Goal: Information Seeking & Learning: Learn about a topic

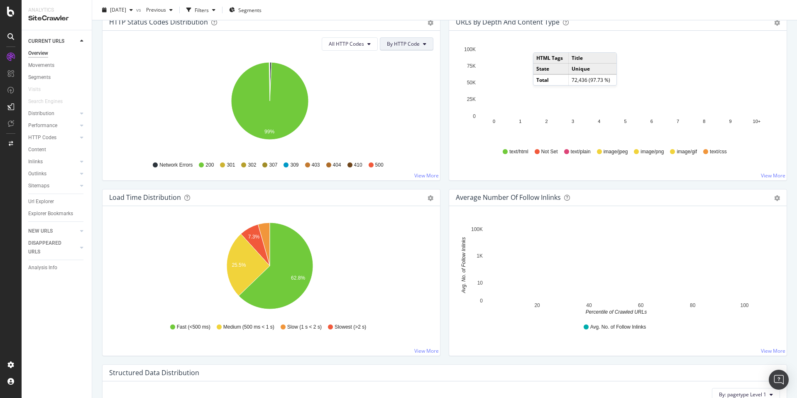
scroll to position [378, 0]
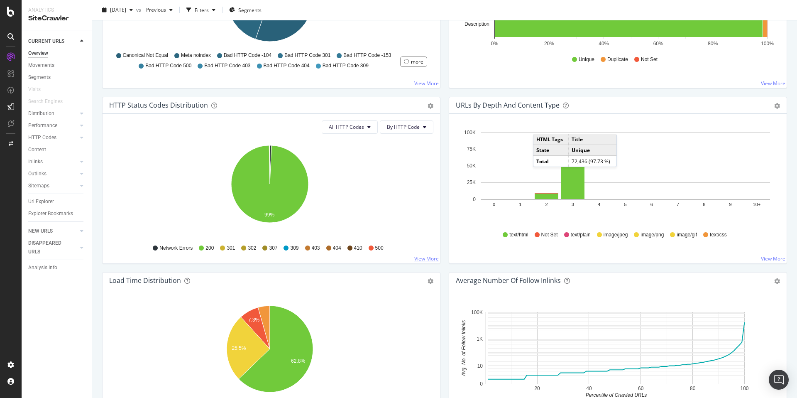
click at [423, 259] on link "View More" at bounding box center [426, 258] width 24 height 7
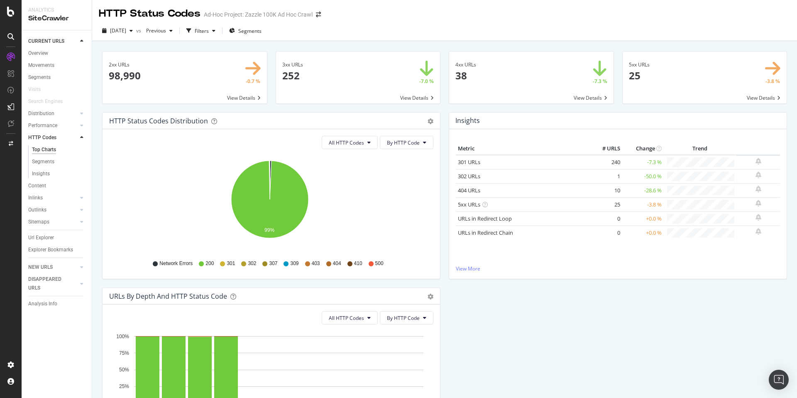
click at [757, 98] on span at bounding box center [704, 77] width 164 height 52
click at [546, 79] on span at bounding box center [531, 77] width 164 height 52
click at [360, 58] on span at bounding box center [358, 77] width 164 height 52
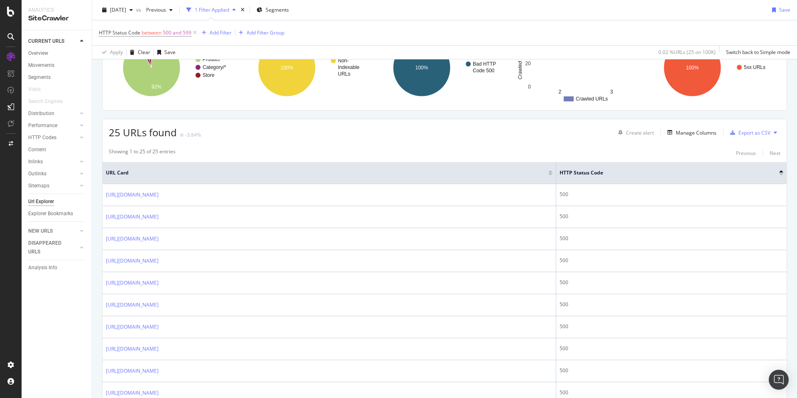
scroll to position [153, 0]
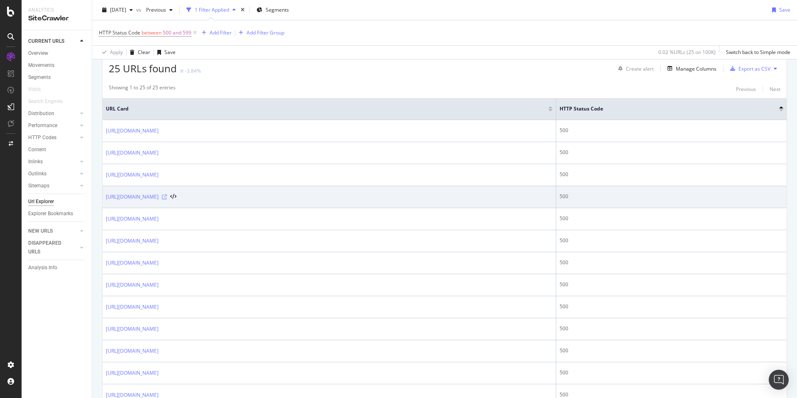
click at [167, 197] on icon at bounding box center [164, 196] width 5 height 5
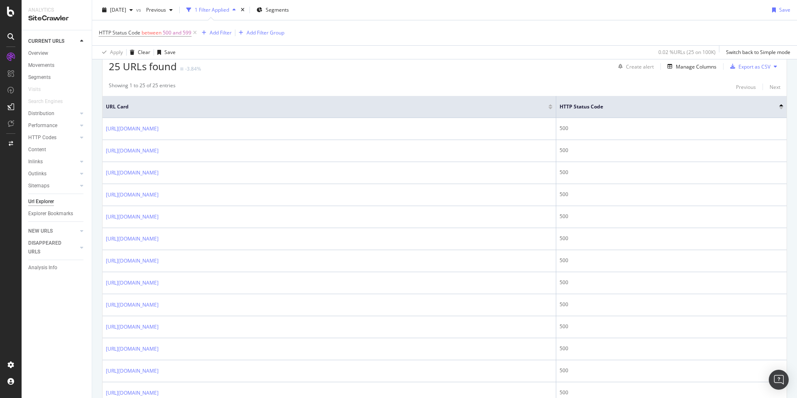
scroll to position [153, 0]
click at [533, 75] on div "25 URLs found -3.84% Create alert Manage Columns Export as CSV" at bounding box center [444, 65] width 684 height 20
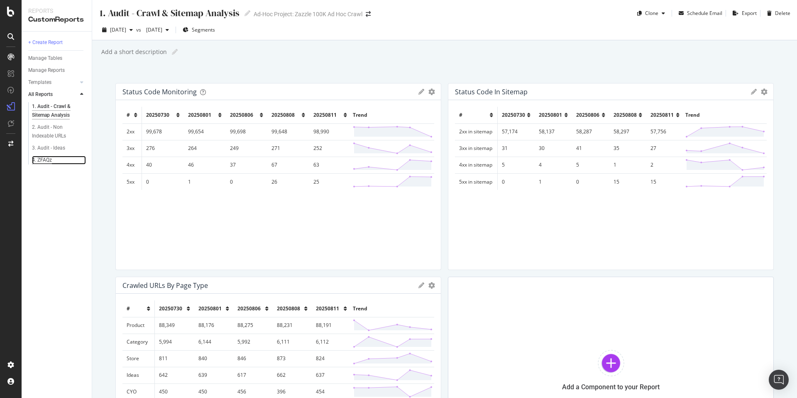
click at [44, 156] on div "4. ZFAQz" at bounding box center [42, 160] width 20 height 9
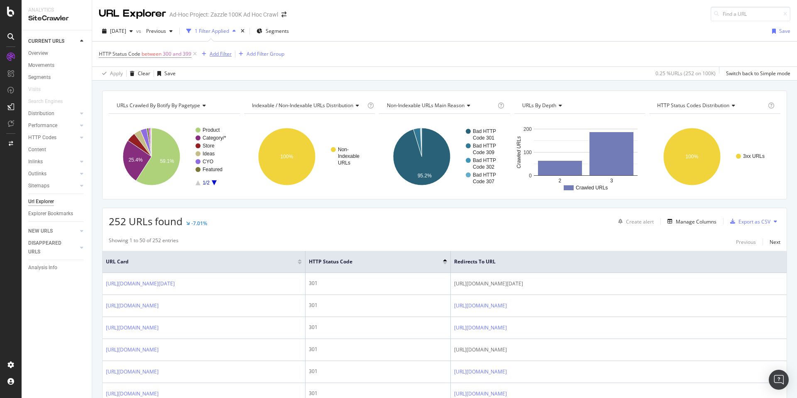
click at [220, 50] on div "Add Filter" at bounding box center [214, 53] width 33 height 9
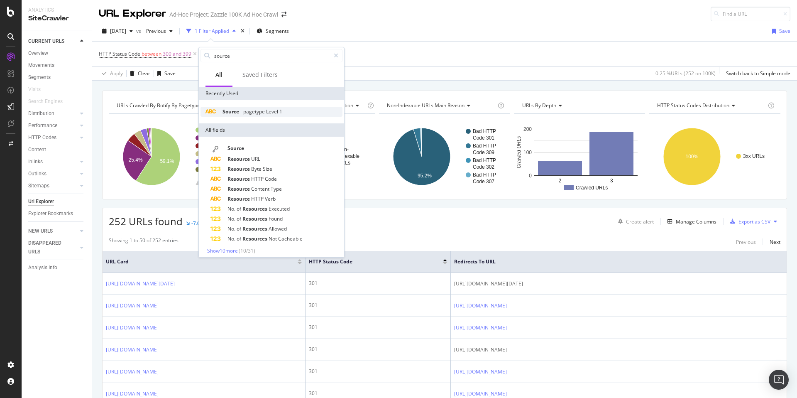
type input "source"
click at [293, 112] on div "Source - pagetype Level 1" at bounding box center [271, 112] width 142 height 10
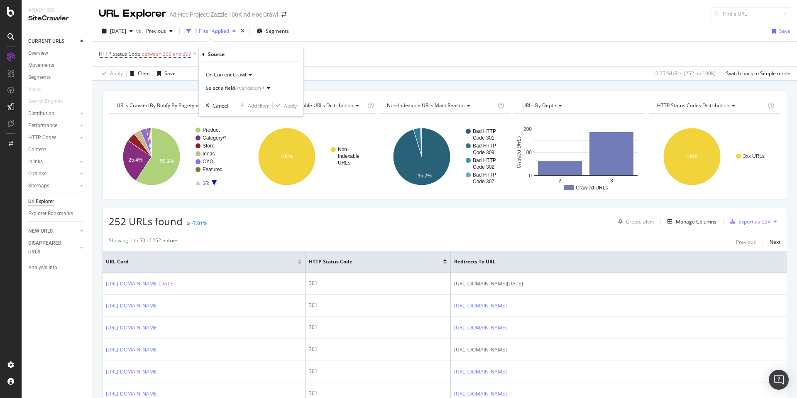
click at [240, 86] on div "(mandatory)" at bounding box center [249, 87] width 29 height 7
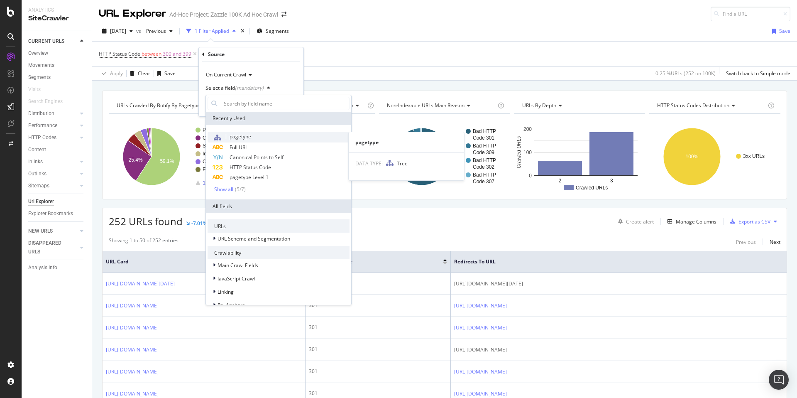
click at [263, 139] on div "pagetype" at bounding box center [278, 137] width 142 height 11
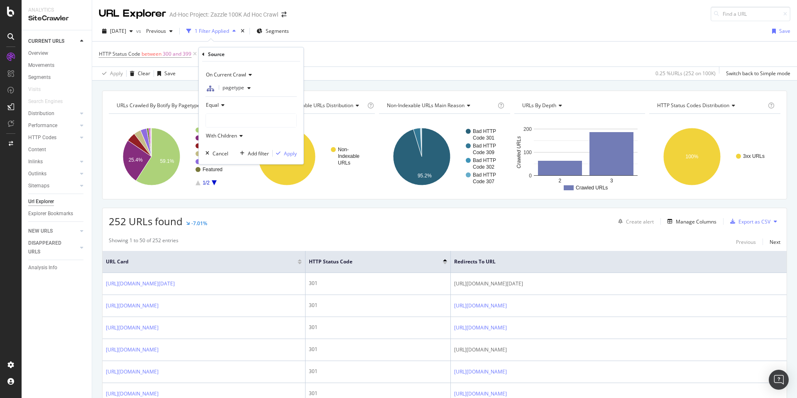
click at [257, 123] on div at bounding box center [251, 120] width 90 height 13
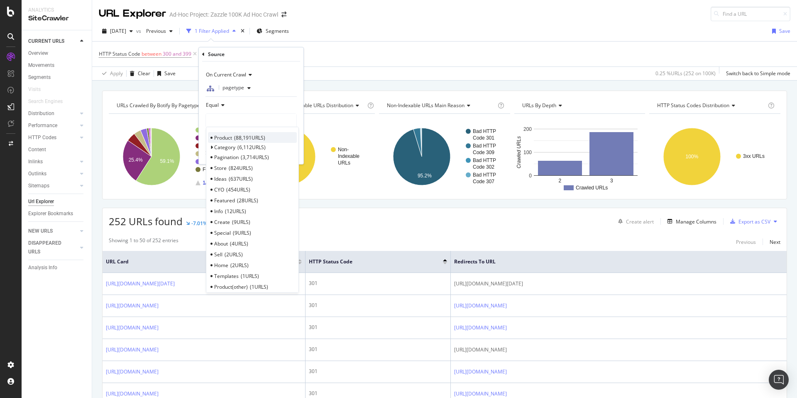
click at [268, 140] on div "Product 88,191 URLS" at bounding box center [252, 137] width 89 height 11
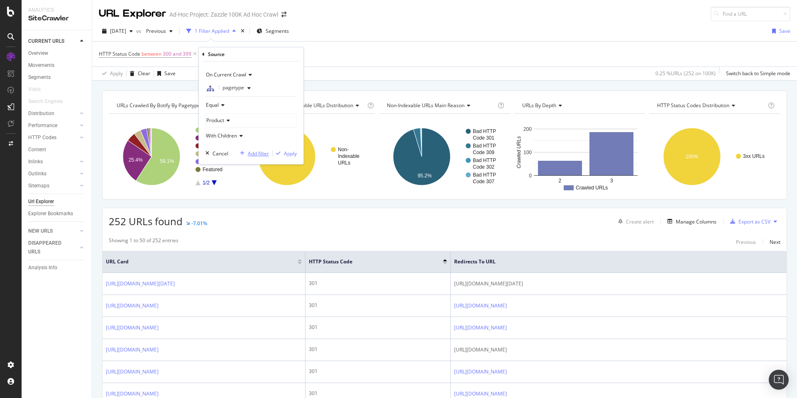
click at [266, 154] on div "Add filter" at bounding box center [258, 153] width 21 height 7
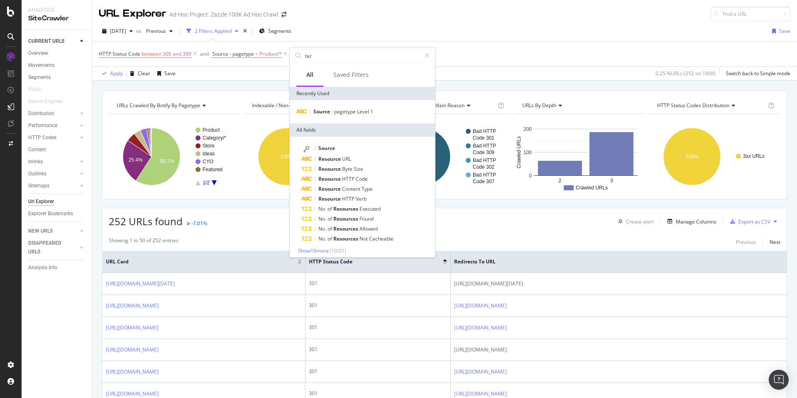
type input "targ"
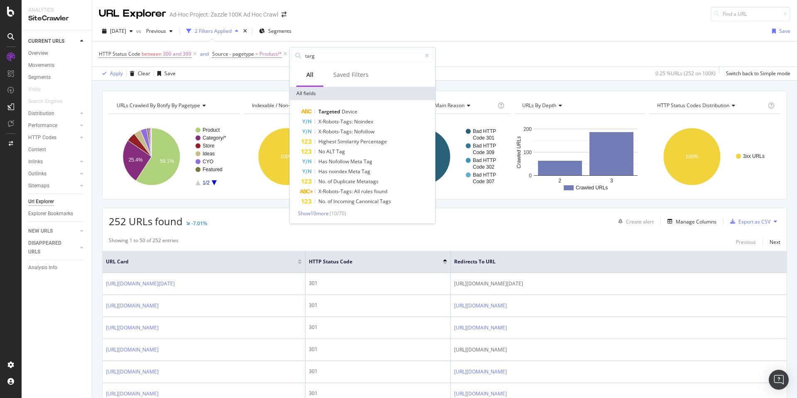
click at [377, 34] on div "2025 Aug. 11th vs Previous 2 Filters Applied Segments Save" at bounding box center [444, 32] width 705 height 17
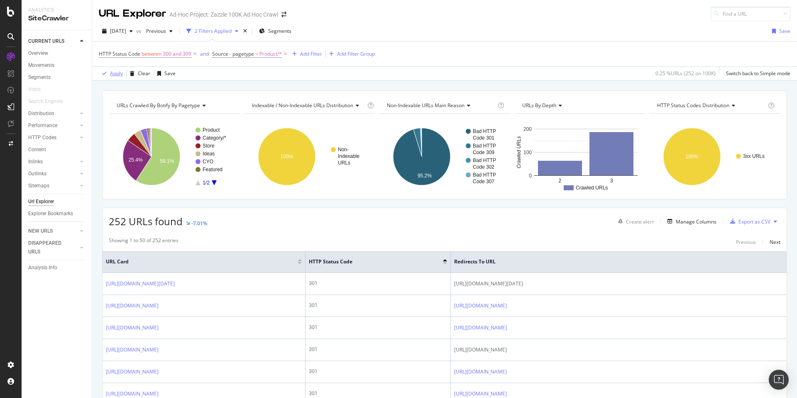
click at [114, 74] on div "Apply" at bounding box center [116, 73] width 13 height 7
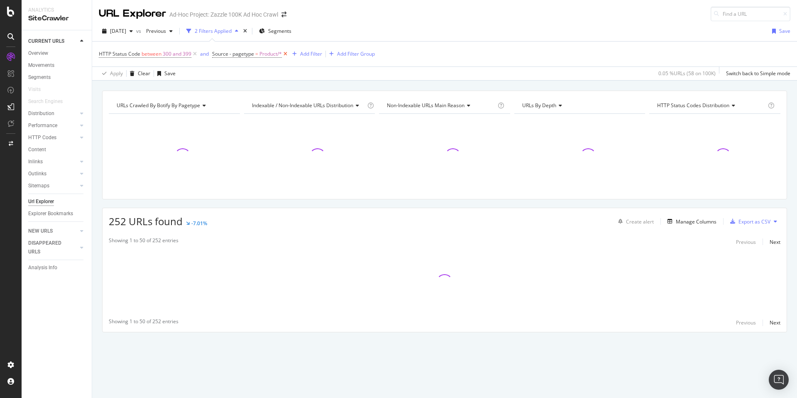
click at [287, 54] on icon at bounding box center [285, 54] width 7 height 8
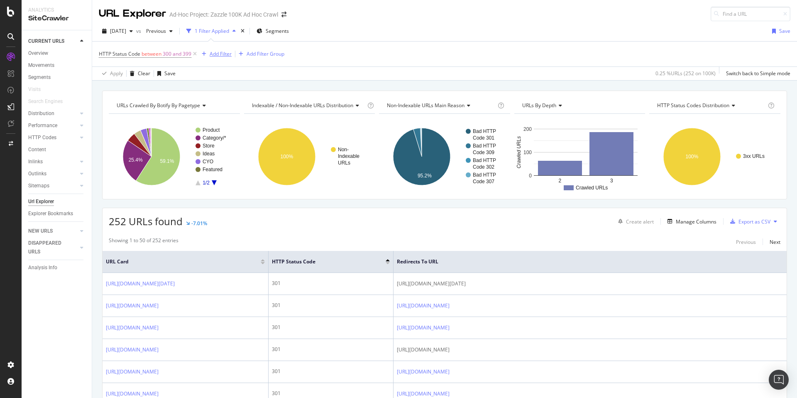
click at [211, 54] on div "Add Filter" at bounding box center [221, 53] width 22 height 7
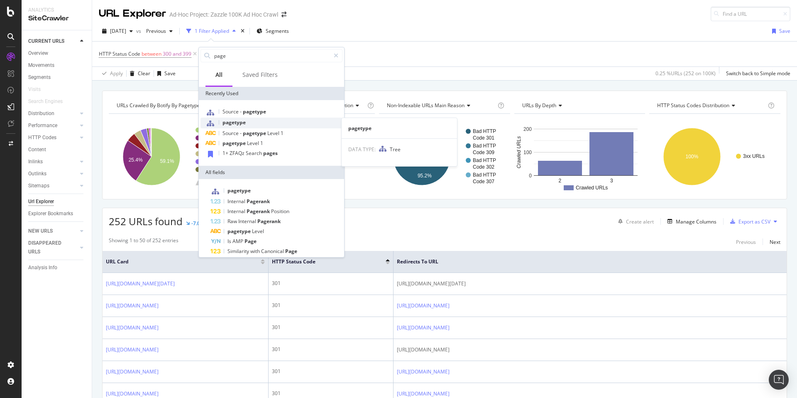
type input "page"
click at [265, 122] on div "pagetype" at bounding box center [271, 122] width 142 height 11
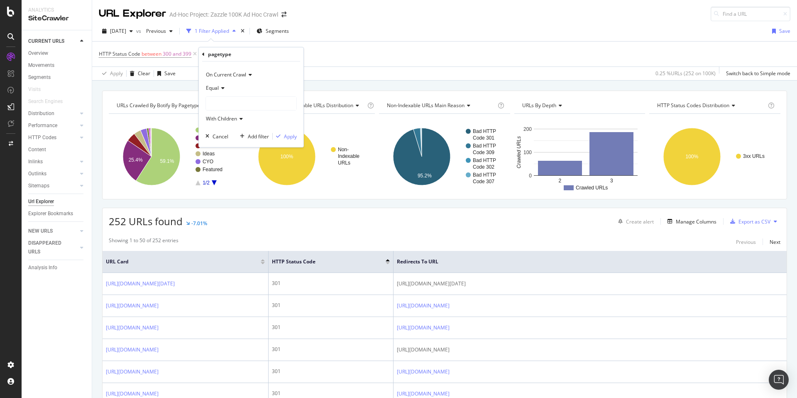
click at [254, 102] on div at bounding box center [251, 103] width 90 height 13
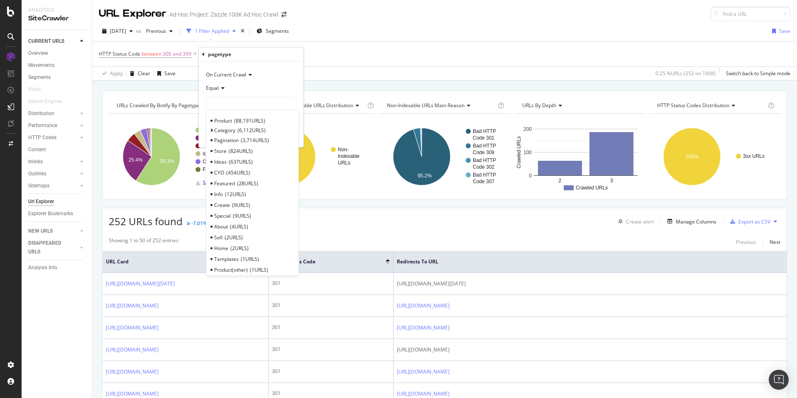
click at [259, 117] on span "88,191 URLS" at bounding box center [249, 120] width 31 height 7
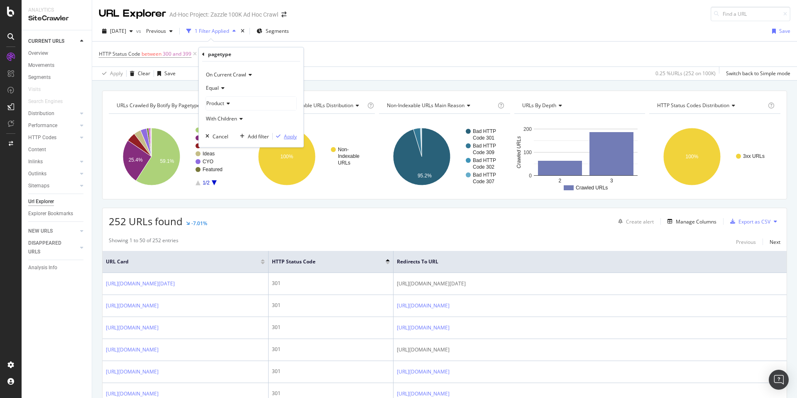
click at [290, 137] on div "Apply" at bounding box center [290, 136] width 13 height 7
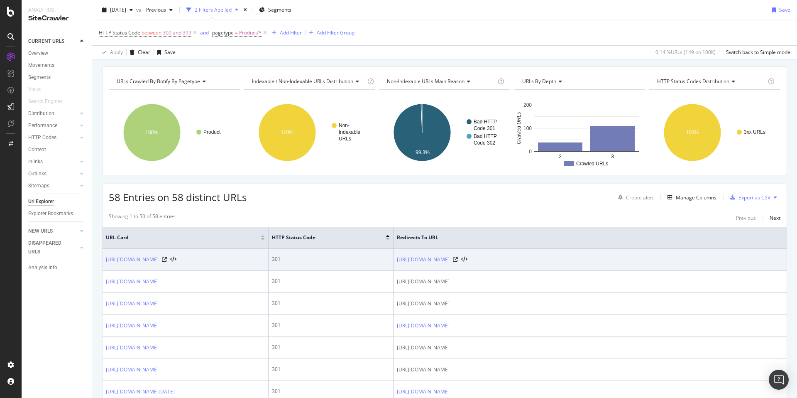
scroll to position [300, 0]
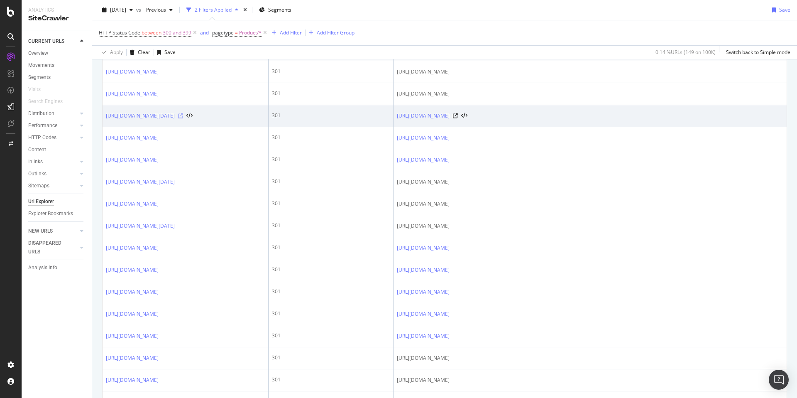
click at [183, 118] on icon at bounding box center [180, 115] width 5 height 5
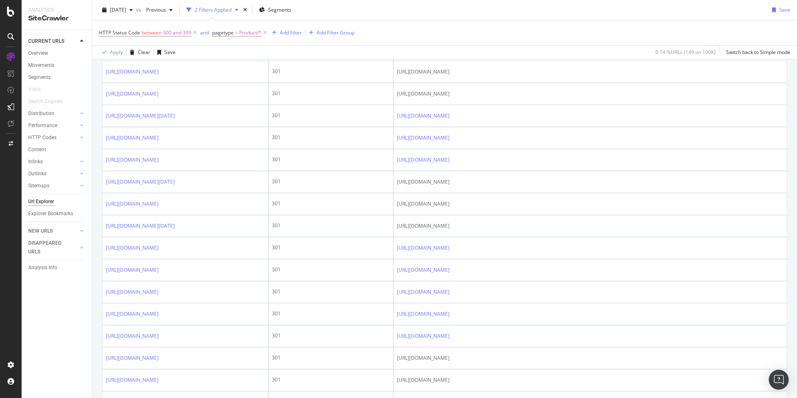
scroll to position [121, 0]
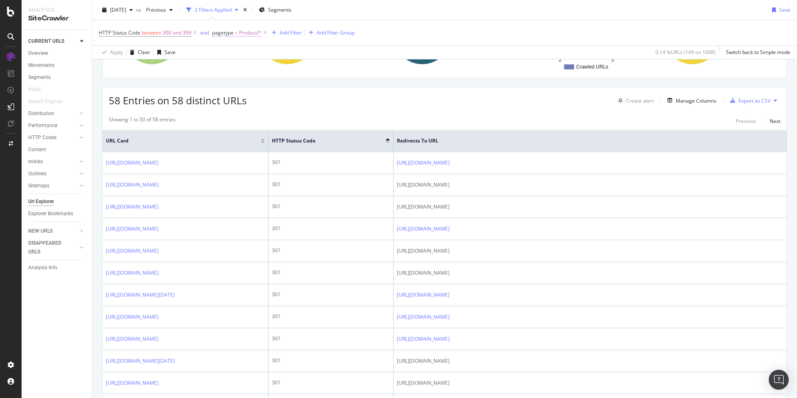
click at [230, 32] on span "pagetype" at bounding box center [223, 32] width 22 height 7
click at [237, 80] on span "Product" at bounding box center [229, 80] width 18 height 7
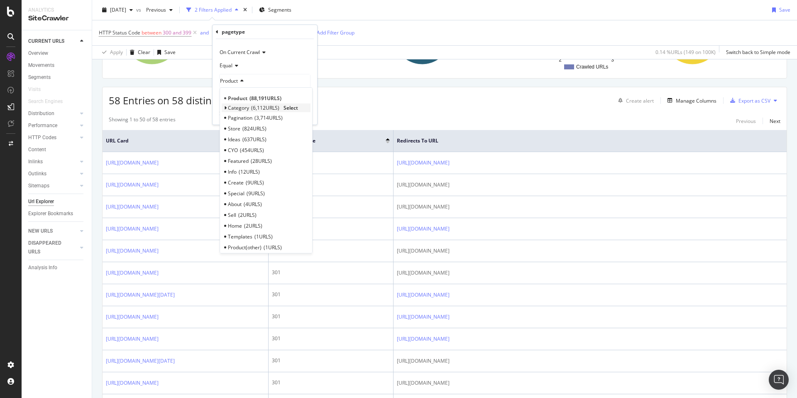
click at [224, 106] on icon at bounding box center [225, 107] width 3 height 5
click at [241, 116] on span "Search" at bounding box center [240, 117] width 16 height 7
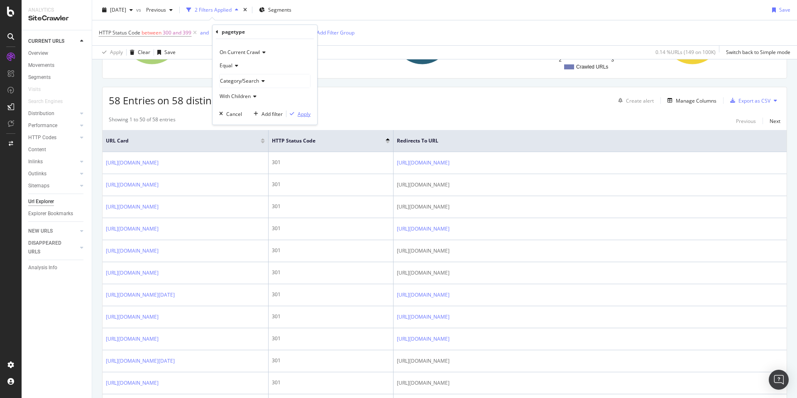
click at [305, 115] on div "Apply" at bounding box center [304, 113] width 13 height 7
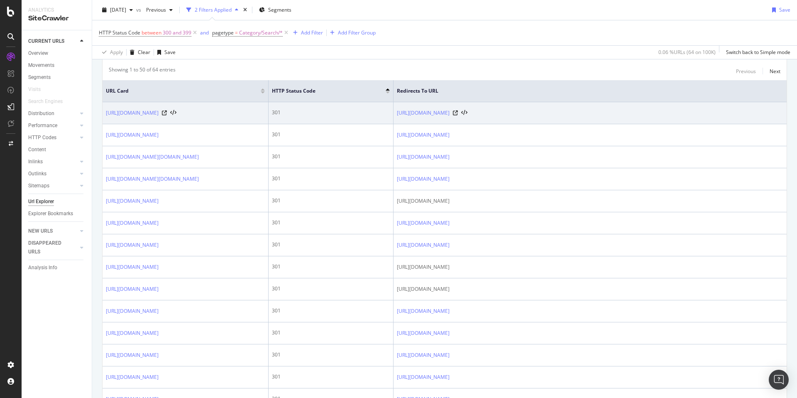
scroll to position [228, 0]
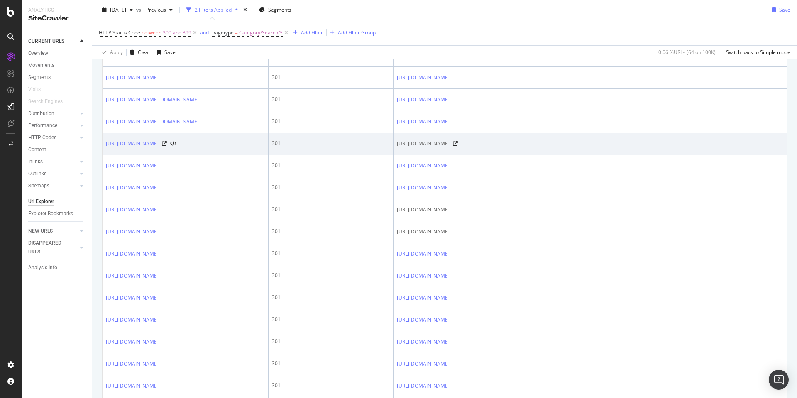
click at [159, 148] on link "https://www.zazzle.com/colorful+wedding+napkins" at bounding box center [132, 143] width 53 height 8
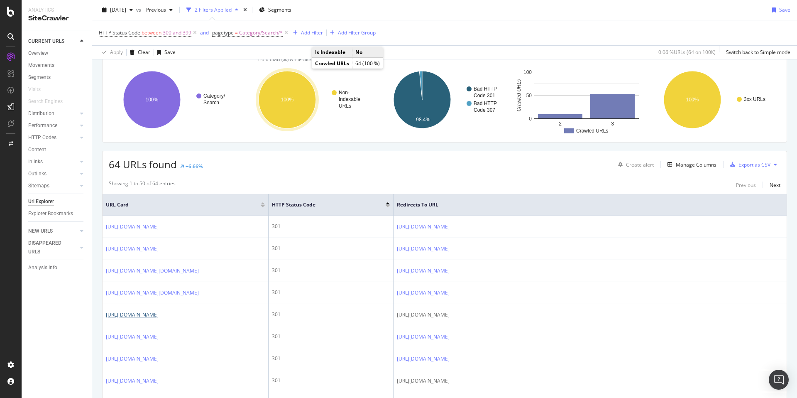
scroll to position [0, 0]
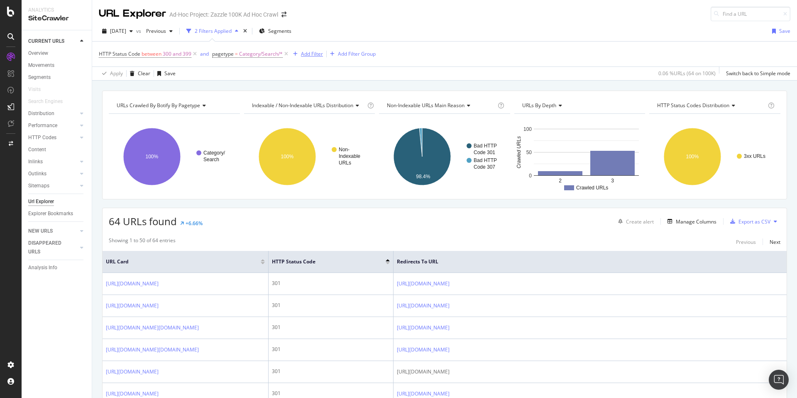
click at [307, 53] on div "Add Filter" at bounding box center [312, 53] width 22 height 7
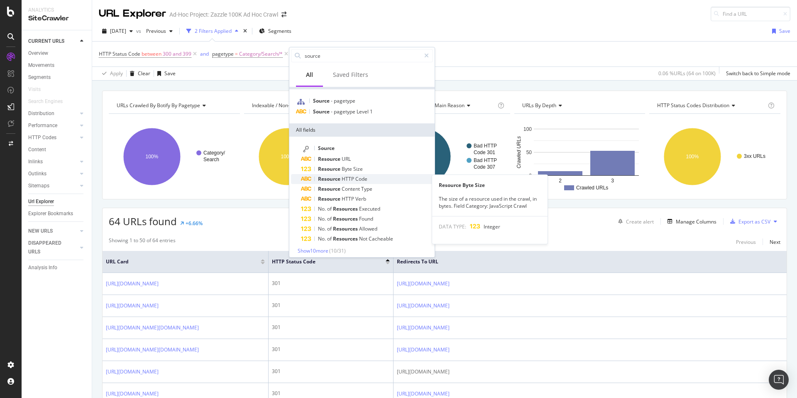
scroll to position [15, 0]
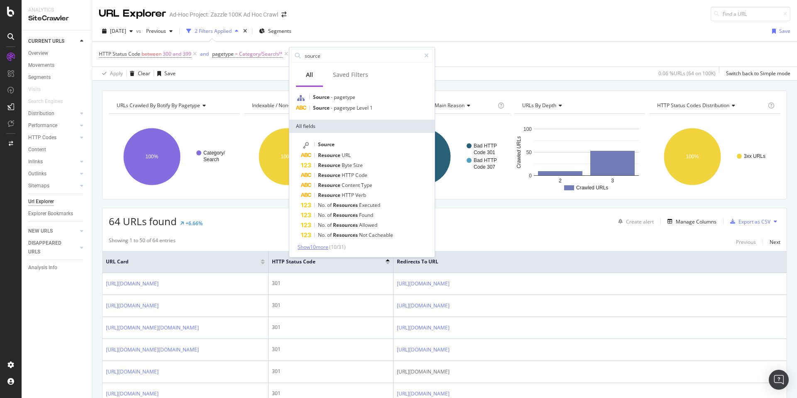
type input "source"
click at [322, 247] on span "Show 10 more" at bounding box center [313, 246] width 31 height 7
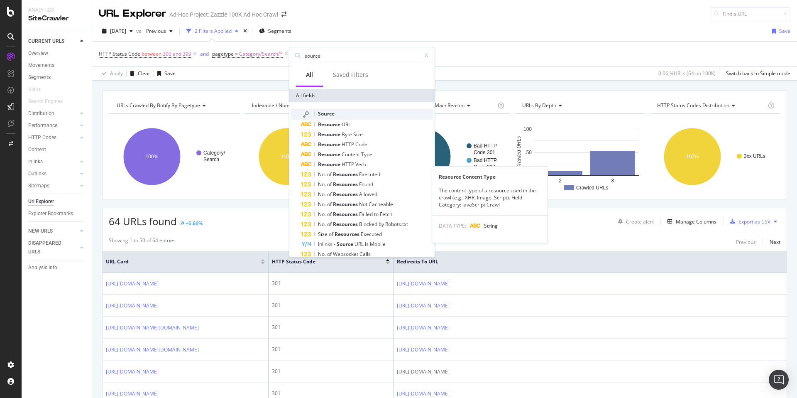
scroll to position [0, 0]
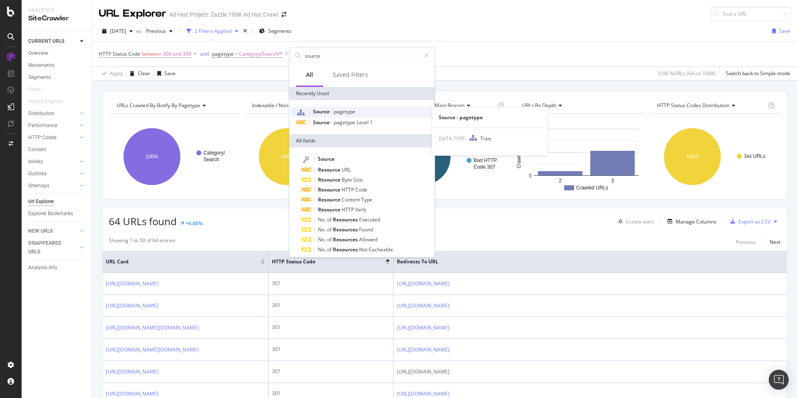
click at [352, 113] on span "pagetype" at bounding box center [345, 111] width 22 height 7
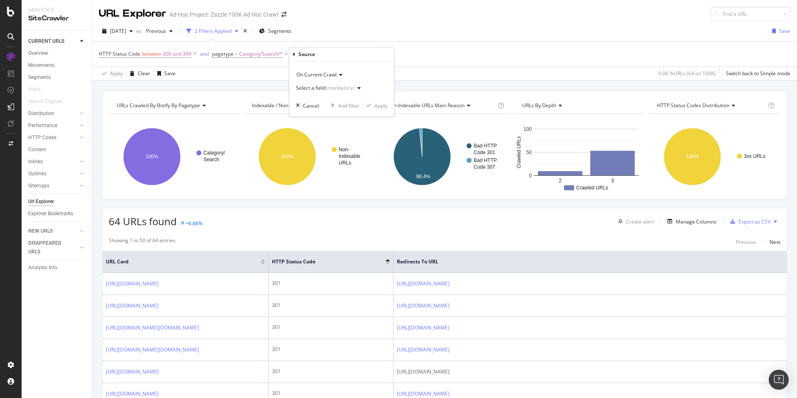
click at [317, 89] on div "Select a field (mandatory)" at bounding box center [325, 87] width 58 height 5
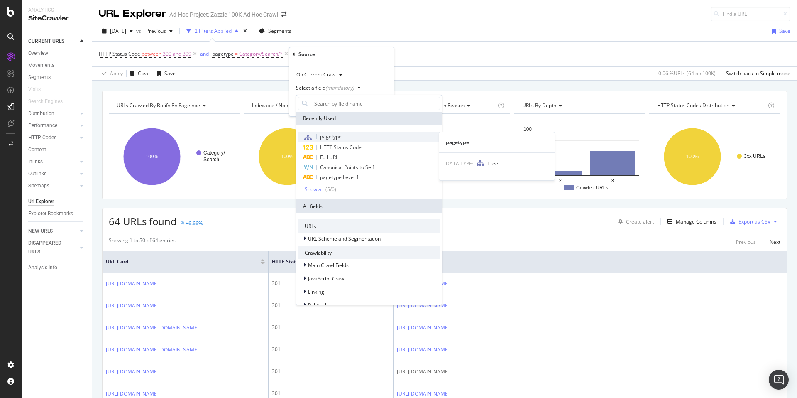
click at [343, 140] on div "pagetype" at bounding box center [369, 137] width 142 height 11
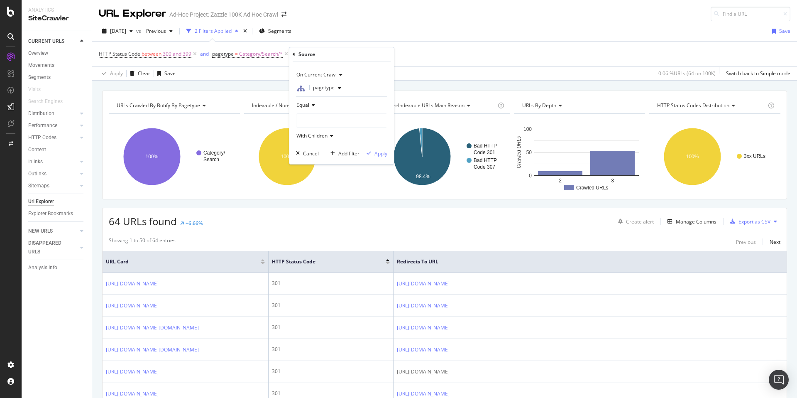
click at [331, 120] on div at bounding box center [341, 120] width 90 height 13
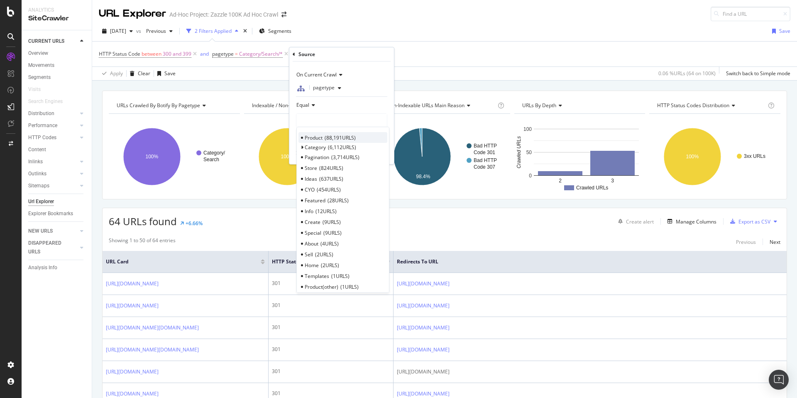
click at [339, 138] on span "88,191 URLS" at bounding box center [339, 137] width 31 height 7
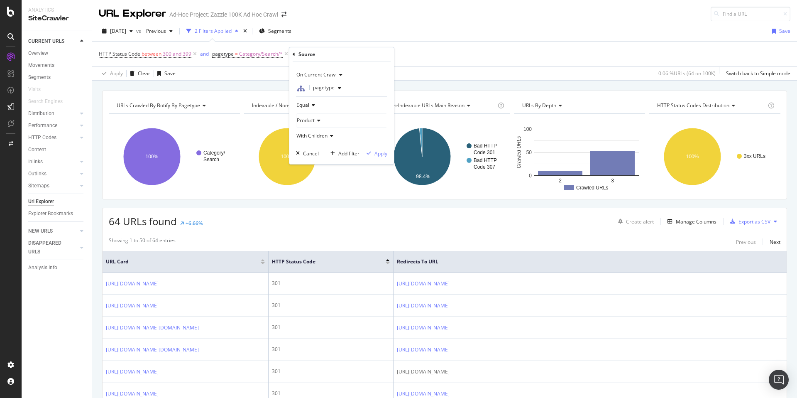
click at [381, 155] on div "Apply" at bounding box center [380, 153] width 13 height 7
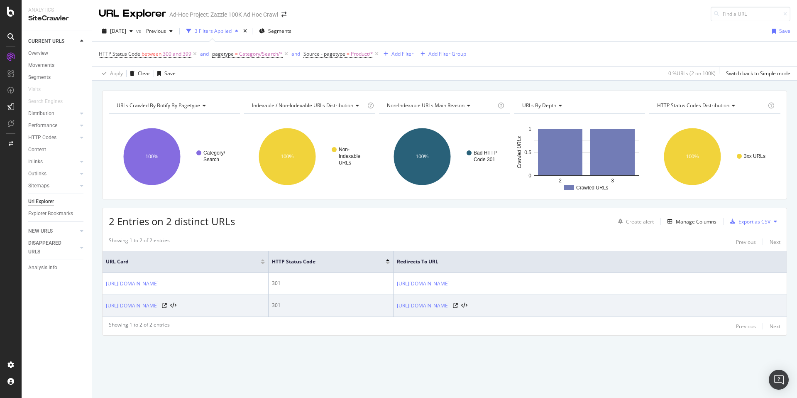
click at [159, 305] on link "https://www.zazzle.com/c/save+the+date+invitations" at bounding box center [132, 305] width 53 height 8
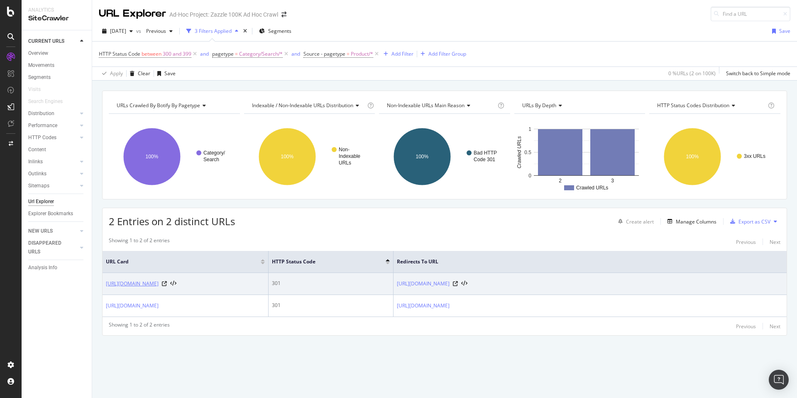
click at [159, 283] on link "https://www.zazzle.com/c/led+signs" at bounding box center [132, 283] width 53 height 8
click at [167, 283] on icon at bounding box center [164, 283] width 5 height 5
click at [159, 283] on link "https://www.zazzle.com/c/led+signs" at bounding box center [132, 283] width 53 height 8
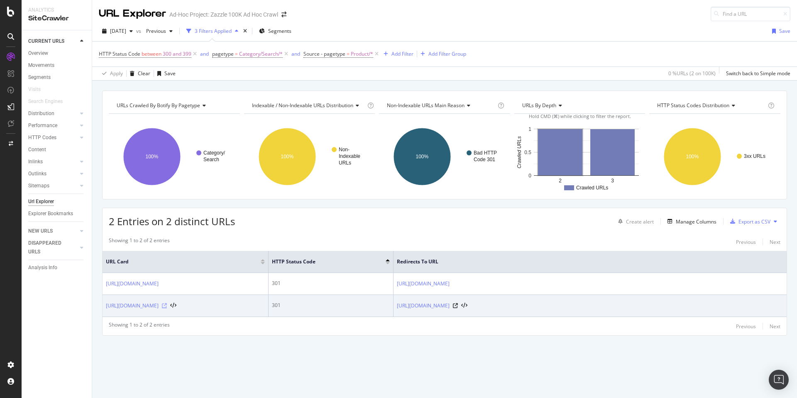
click at [167, 307] on icon at bounding box center [164, 305] width 5 height 5
click at [159, 307] on link "https://www.zazzle.com/c/save+the+date+invitations" at bounding box center [132, 305] width 53 height 8
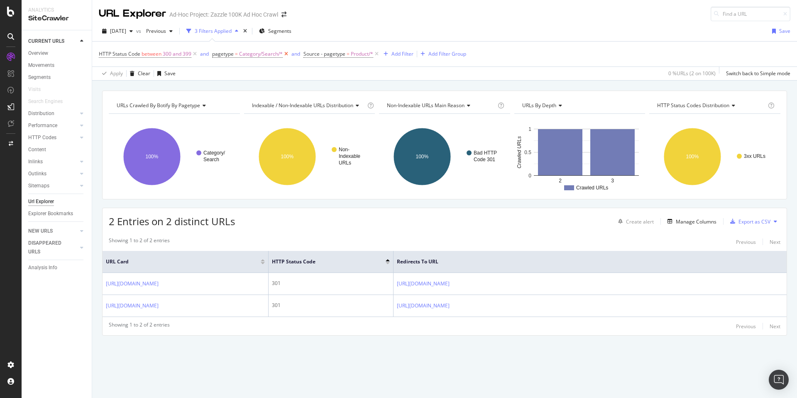
click at [285, 54] on icon at bounding box center [286, 54] width 7 height 8
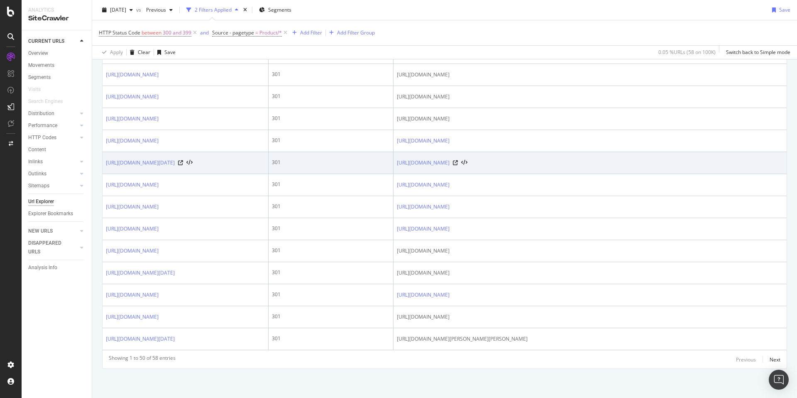
scroll to position [1344, 0]
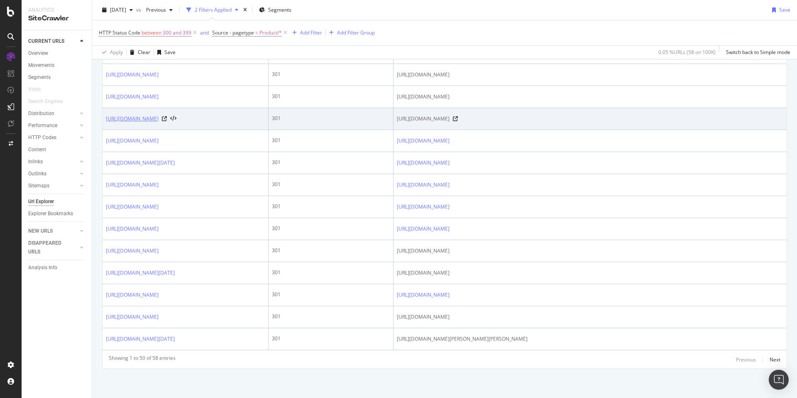
click at [159, 115] on link "https://www.zazzle.com/store/marvel" at bounding box center [132, 119] width 53 height 8
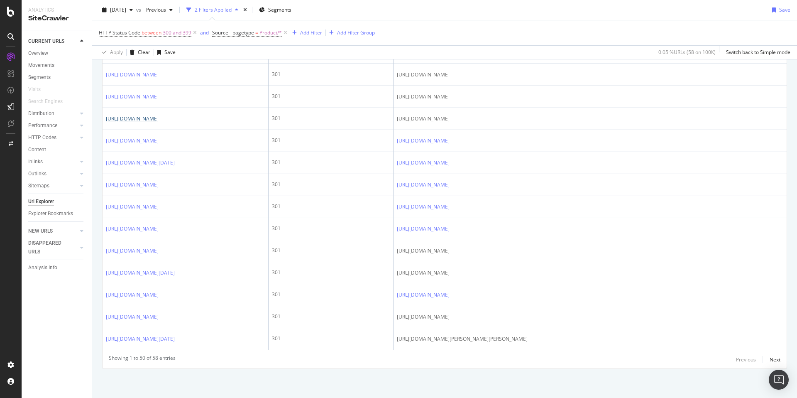
scroll to position [1328, 0]
click at [308, 37] on div "Add Filter" at bounding box center [305, 32] width 33 height 9
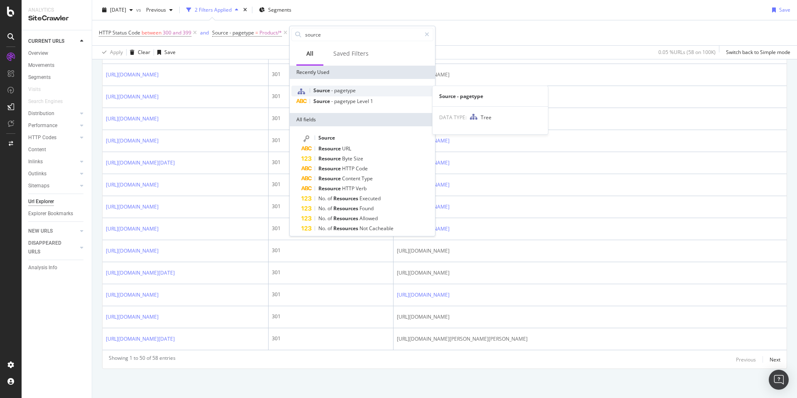
click at [343, 90] on span "pagetype" at bounding box center [345, 90] width 22 height 7
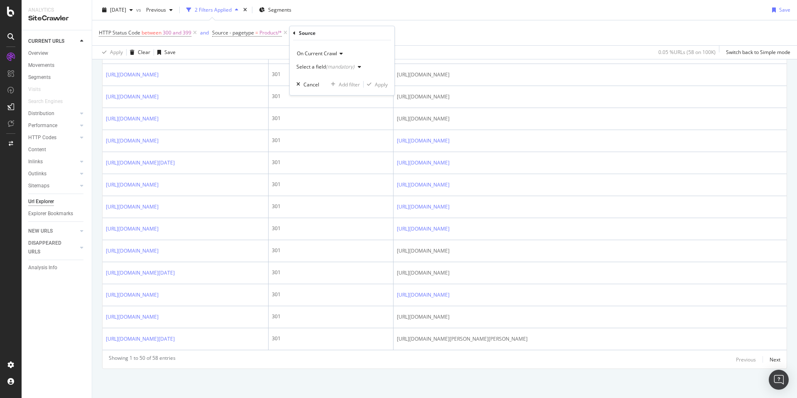
click at [319, 68] on div "Select a field (mandatory)" at bounding box center [325, 66] width 58 height 5
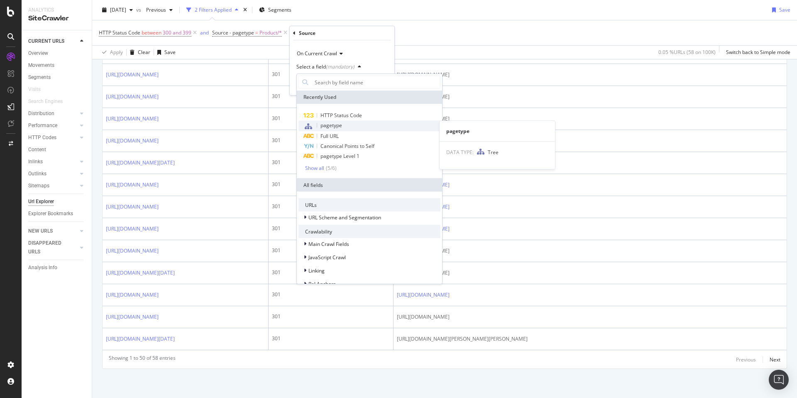
click at [346, 124] on div "pagetype" at bounding box center [369, 125] width 142 height 11
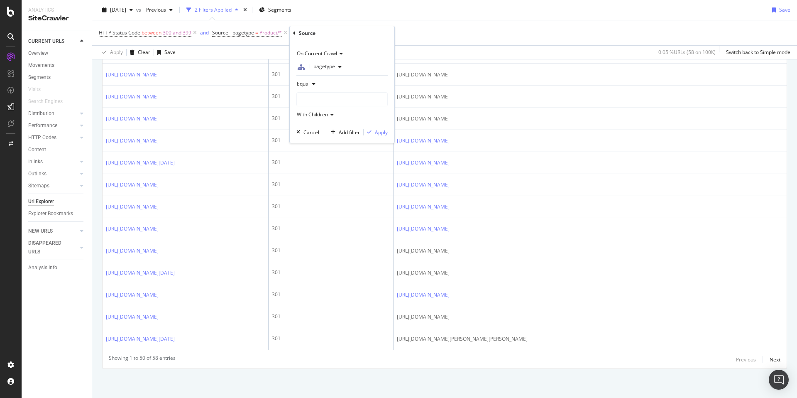
click at [320, 95] on div at bounding box center [342, 99] width 90 height 13
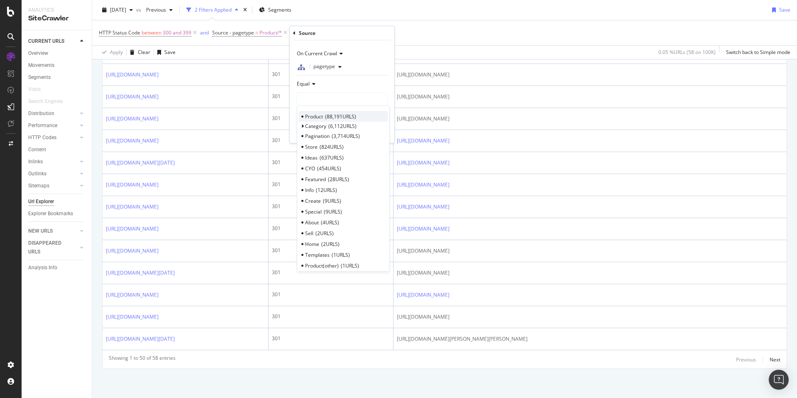
click at [336, 117] on span "88,191 URLS" at bounding box center [340, 116] width 31 height 7
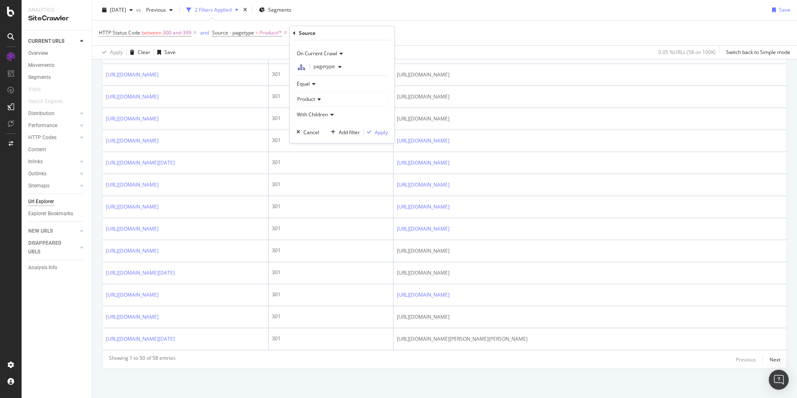
click at [317, 84] on div "Equal" at bounding box center [341, 83] width 91 height 13
click at [327, 112] on div "Not Equal" at bounding box center [342, 111] width 89 height 11
click at [378, 131] on div "Apply" at bounding box center [381, 132] width 13 height 7
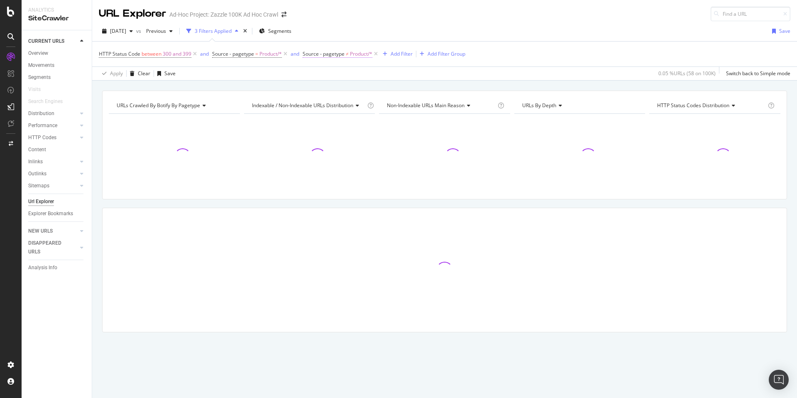
click at [333, 56] on span "Source - pagetype" at bounding box center [323, 53] width 42 height 7
click at [308, 53] on icon at bounding box center [308, 53] width 2 height 5
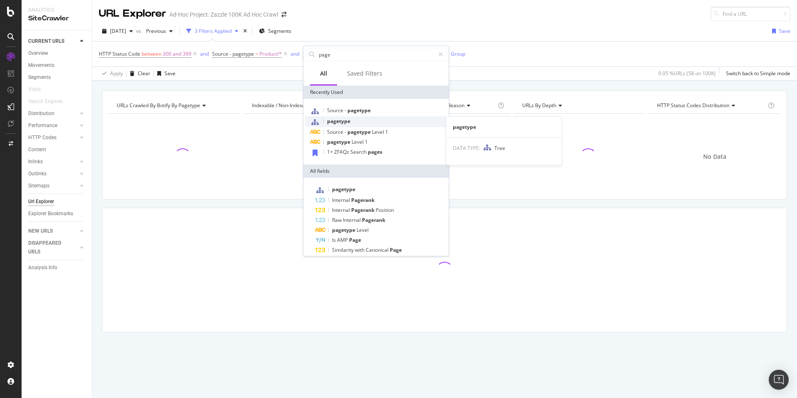
type input "page"
click at [387, 125] on div "pagetype" at bounding box center [376, 121] width 142 height 11
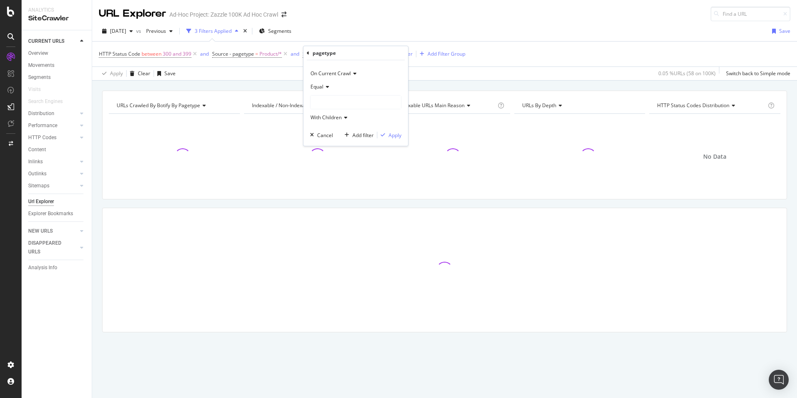
click at [331, 100] on div at bounding box center [355, 101] width 90 height 13
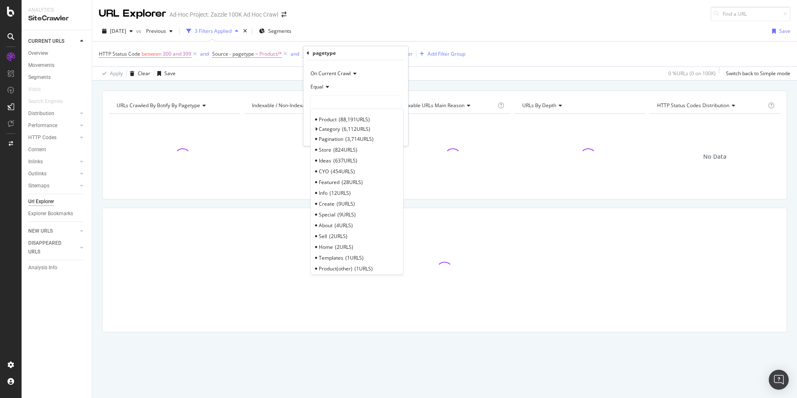
drag, startPoint x: 348, startPoint y: 120, endPoint x: 344, endPoint y: 107, distance: 13.0
click at [348, 120] on span "88,191 URLS" at bounding box center [354, 119] width 31 height 7
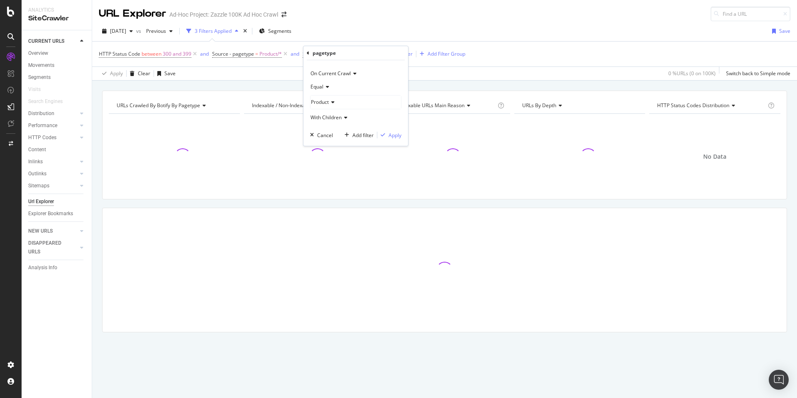
click at [324, 82] on div "Equal" at bounding box center [355, 86] width 91 height 13
click at [336, 110] on div "Not Equal" at bounding box center [356, 114] width 89 height 11
click at [397, 133] on div "Apply" at bounding box center [394, 135] width 13 height 7
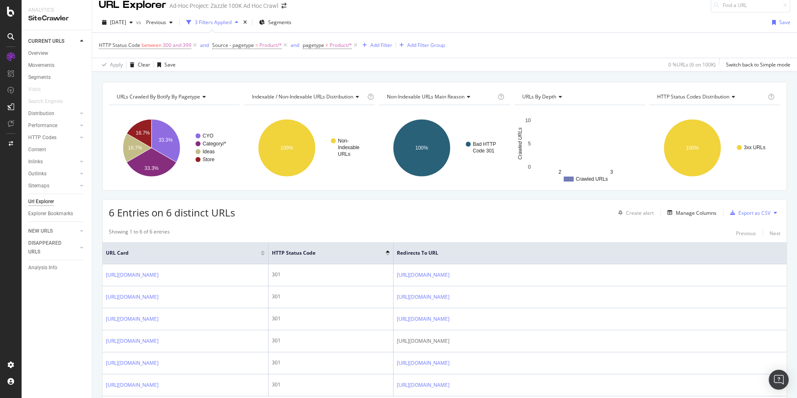
scroll to position [10, 0]
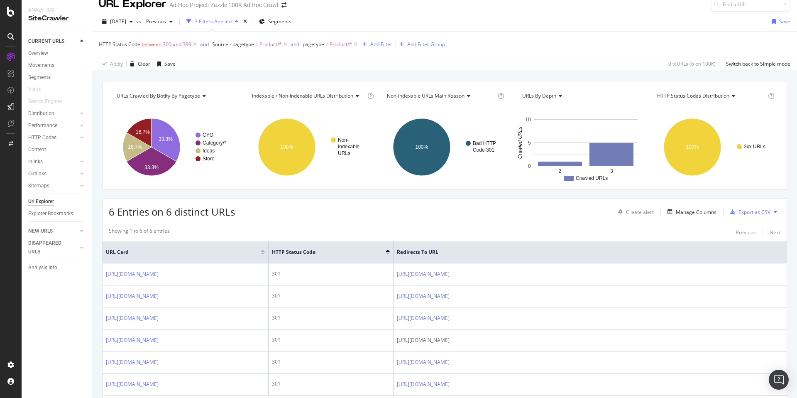
click at [423, 229] on div "Showing 1 to 6 of 6 entries Previous Next" at bounding box center [444, 232] width 684 height 10
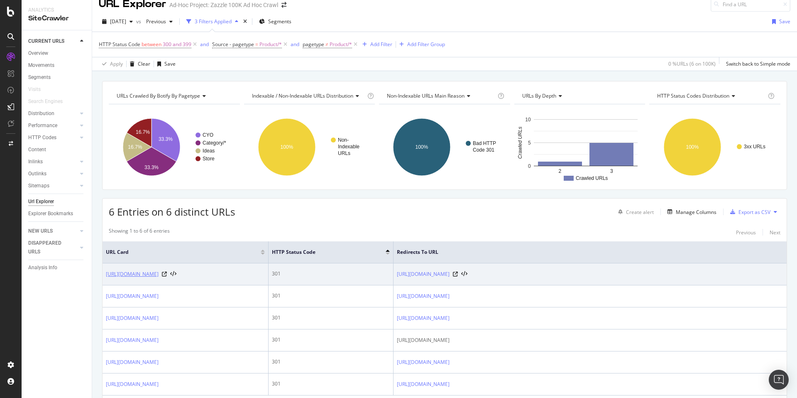
click at [159, 273] on link "https://www.zazzle.com/c/led+signs" at bounding box center [132, 274] width 53 height 8
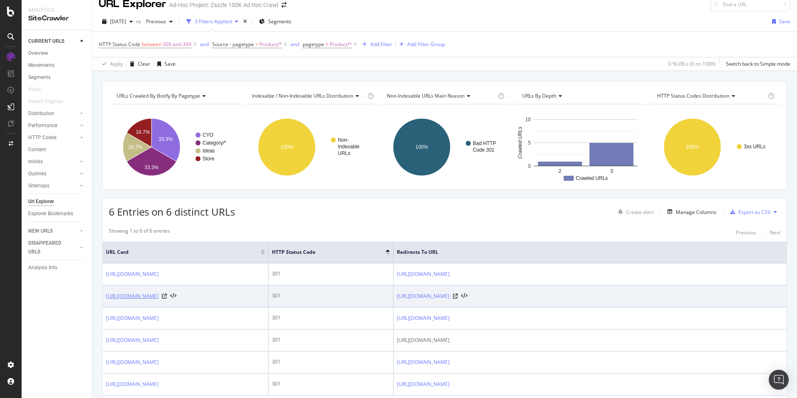
click at [159, 295] on link "https://www.zazzle.com/custom/samsung+galaxy+s10+plus+cases" at bounding box center [132, 296] width 53 height 8
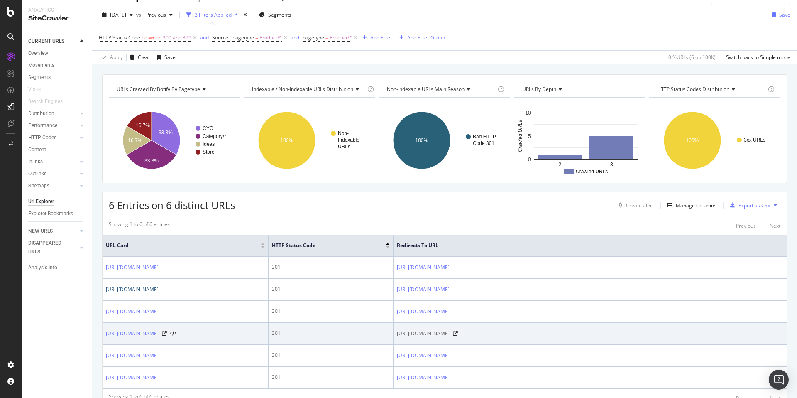
scroll to position [49, 0]
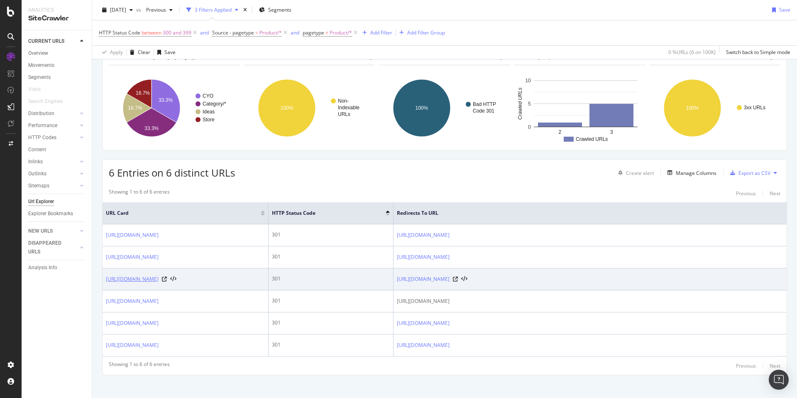
click at [159, 283] on link "https://www.zazzle.com/ideas/wedding/wedding-guest-gifting-etiquette" at bounding box center [132, 279] width 53 height 8
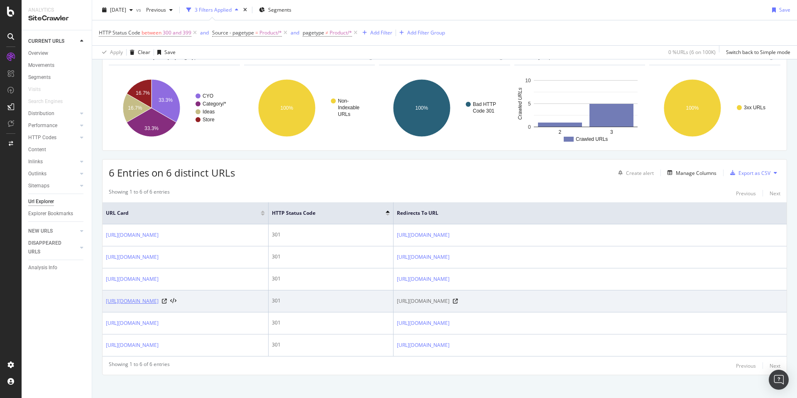
click at [159, 305] on link "https://www.zazzle.com/store/marvel" at bounding box center [132, 301] width 53 height 8
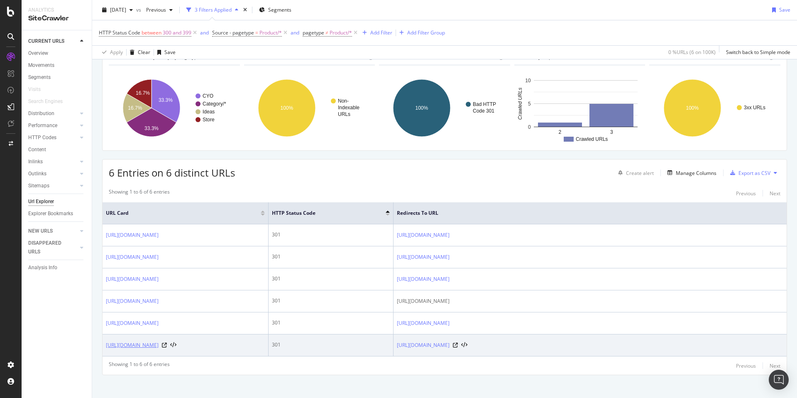
click at [159, 349] on link "[URL][DOMAIN_NAME]" at bounding box center [132, 345] width 53 height 8
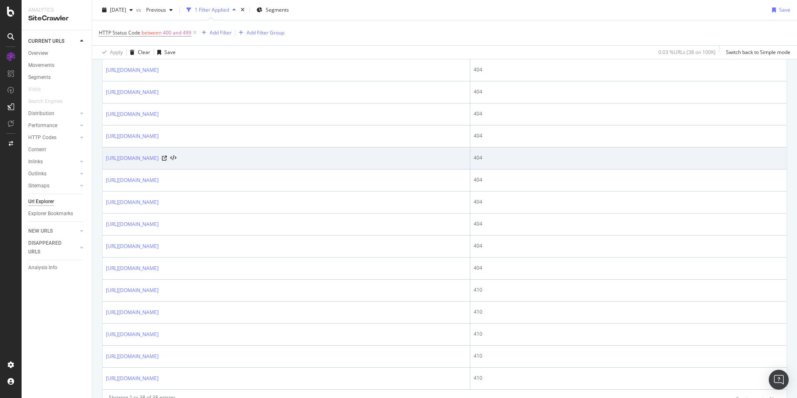
scroll to position [759, 0]
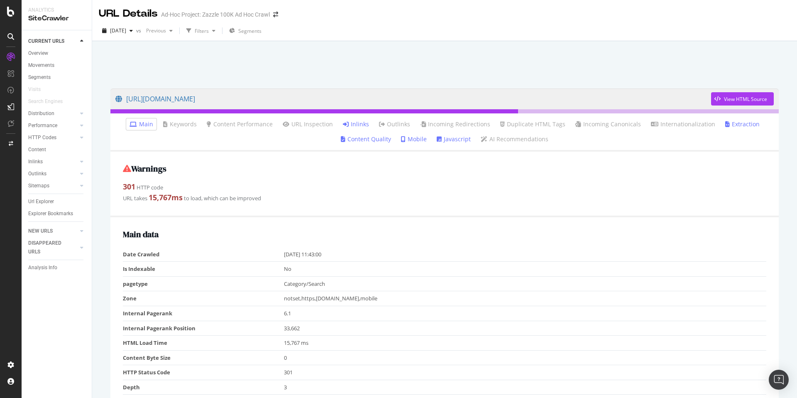
click at [351, 124] on link "Inlinks" at bounding box center [356, 124] width 26 height 8
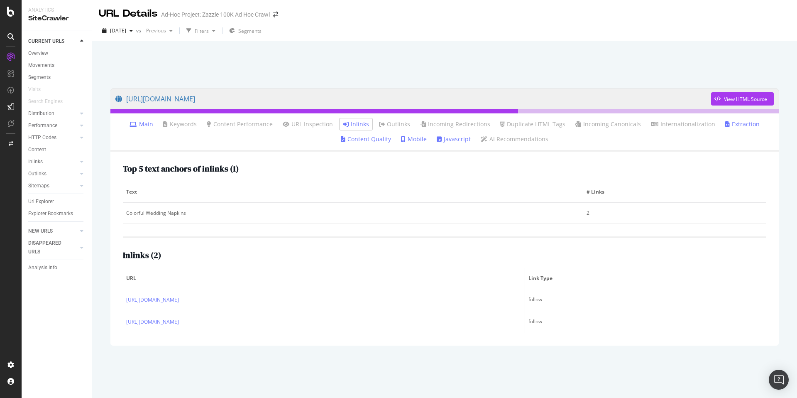
click at [580, 43] on div "https://www.zazzle.com/colorful+wedding+napkins View HTML Source Main Keywords …" at bounding box center [444, 219] width 705 height 356
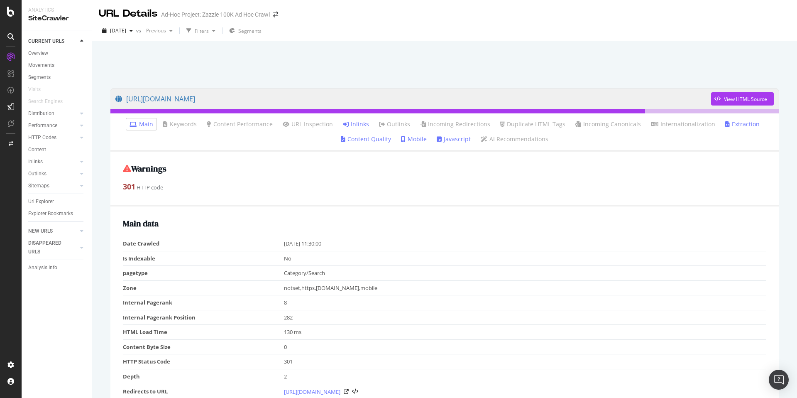
click at [368, 121] on link "Inlinks" at bounding box center [356, 124] width 26 height 8
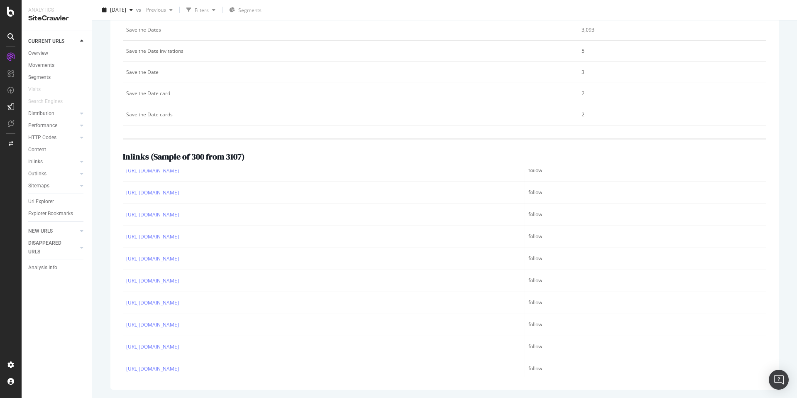
scroll to position [385, 0]
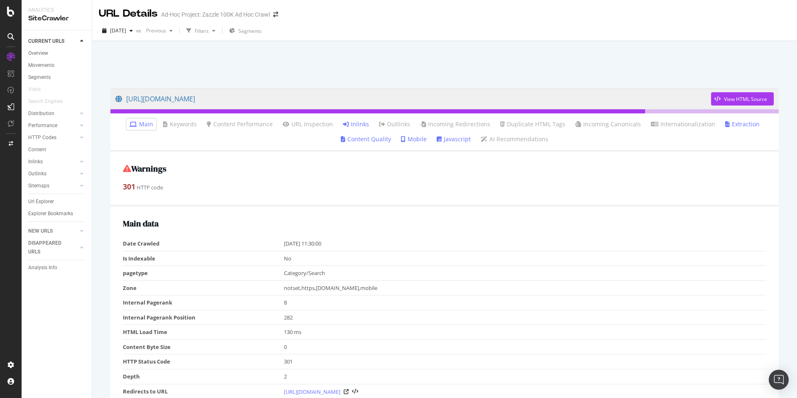
click at [358, 122] on link "Inlinks" at bounding box center [356, 124] width 26 height 8
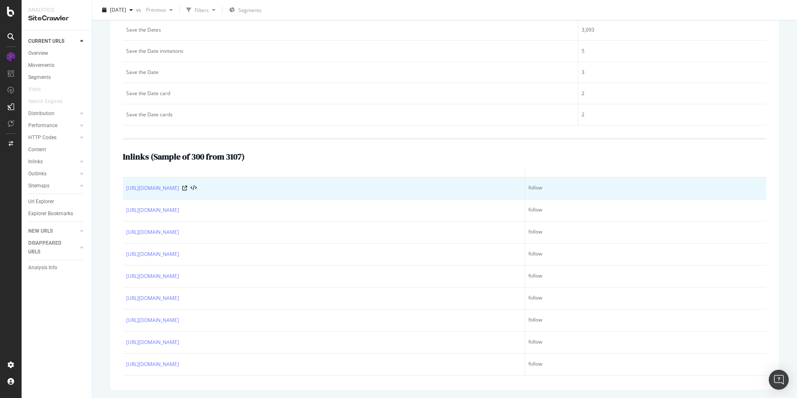
scroll to position [124, 0]
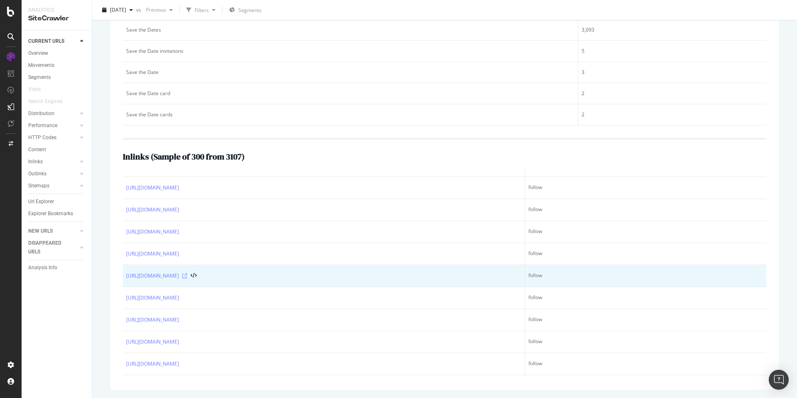
click at [187, 274] on icon at bounding box center [184, 275] width 5 height 5
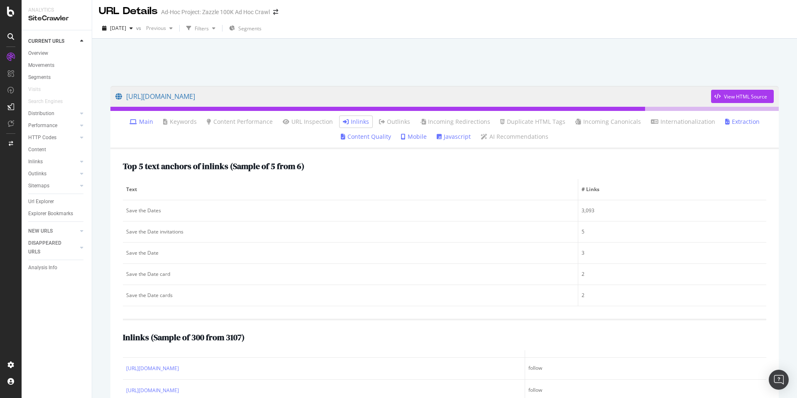
scroll to position [0, 0]
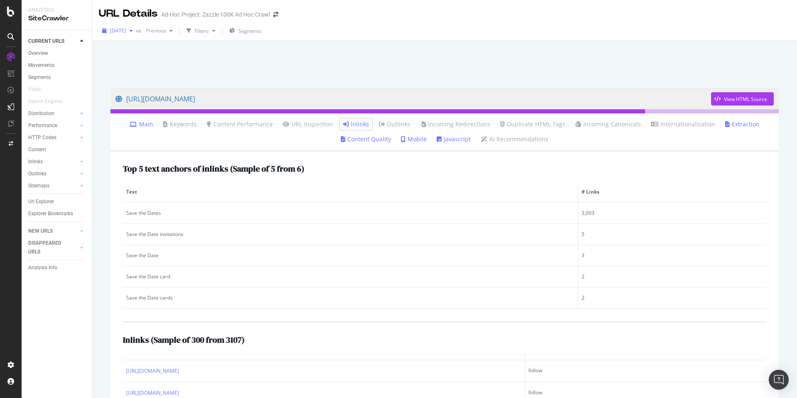
click at [126, 31] on span "[DATE]" at bounding box center [118, 30] width 16 height 7
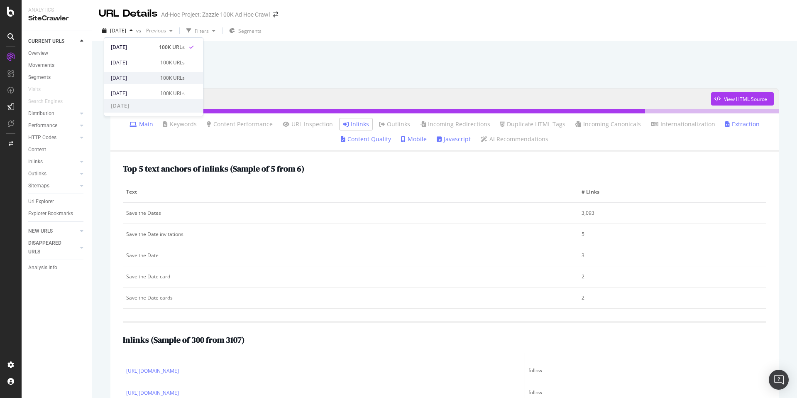
click at [158, 73] on div "[DATE] 100K URLs" at bounding box center [153, 78] width 99 height 12
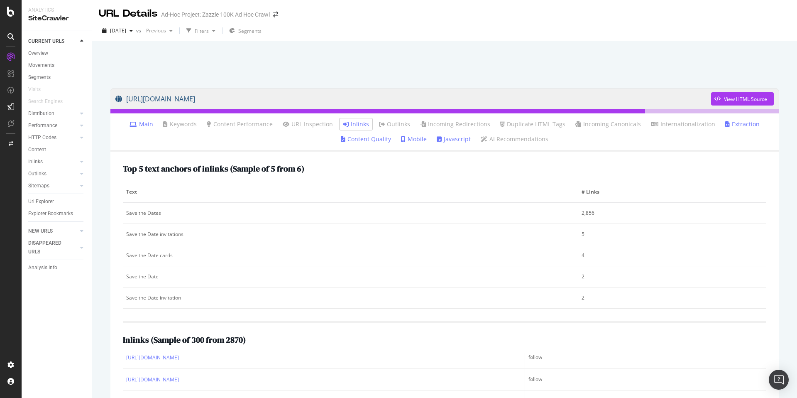
click at [290, 98] on link "https://www.zazzle.com/c/save+the+date+invitations" at bounding box center [412, 98] width 595 height 21
click at [279, 98] on link "https://www.zazzle.com/c/save+the+date+invitations" at bounding box center [412, 98] width 595 height 21
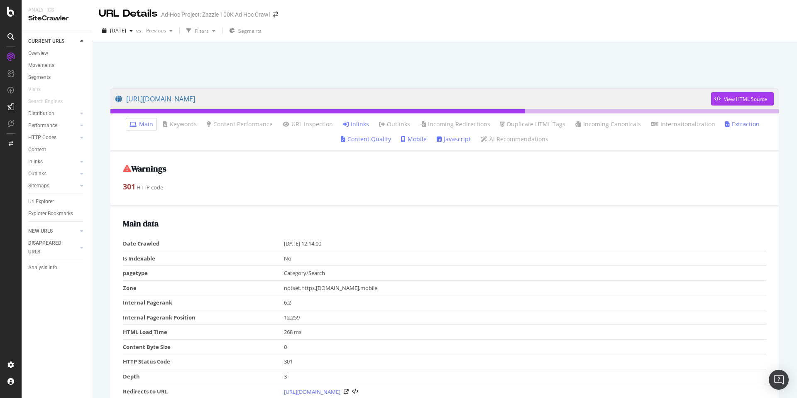
click at [351, 122] on link "Inlinks" at bounding box center [356, 124] width 26 height 8
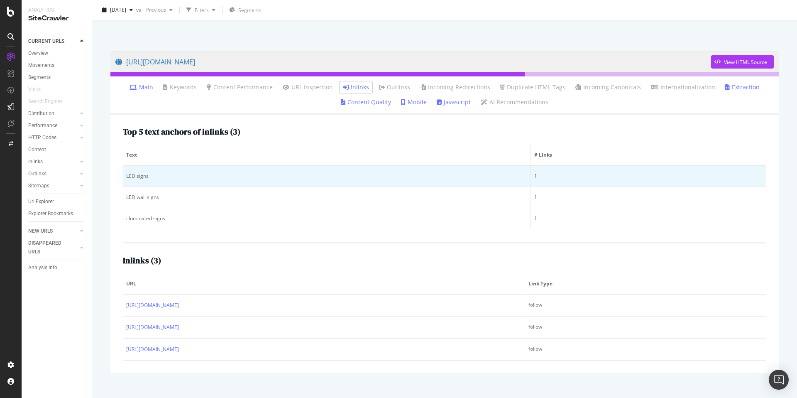
scroll to position [41, 0]
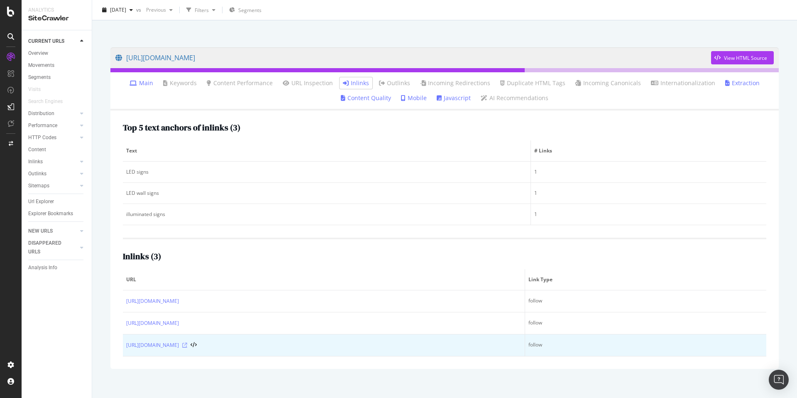
click at [187, 345] on icon at bounding box center [184, 344] width 5 height 5
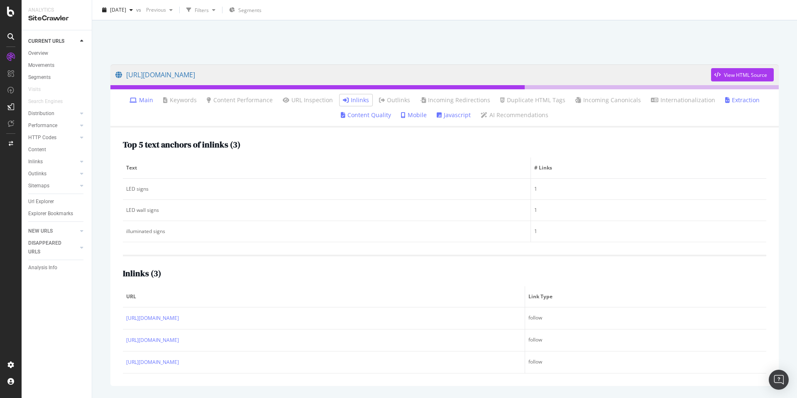
scroll to position [26, 0]
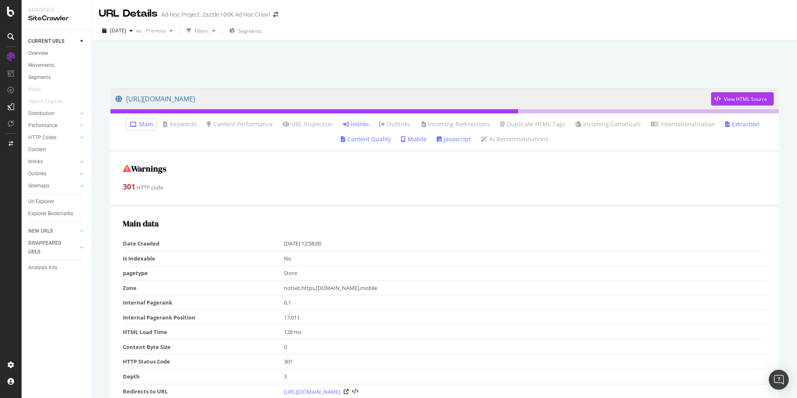
click at [358, 122] on link "Inlinks" at bounding box center [356, 124] width 26 height 8
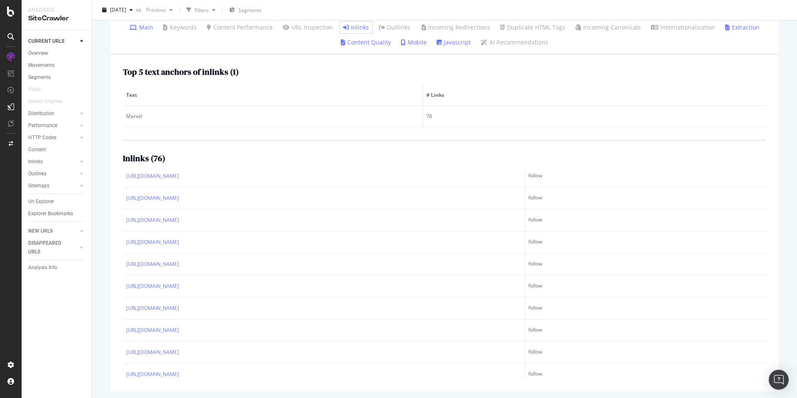
scroll to position [242, 0]
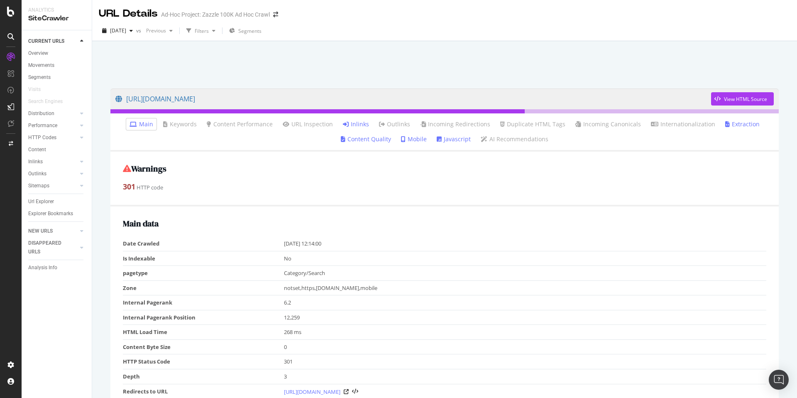
click at [359, 122] on link "Inlinks" at bounding box center [356, 124] width 26 height 8
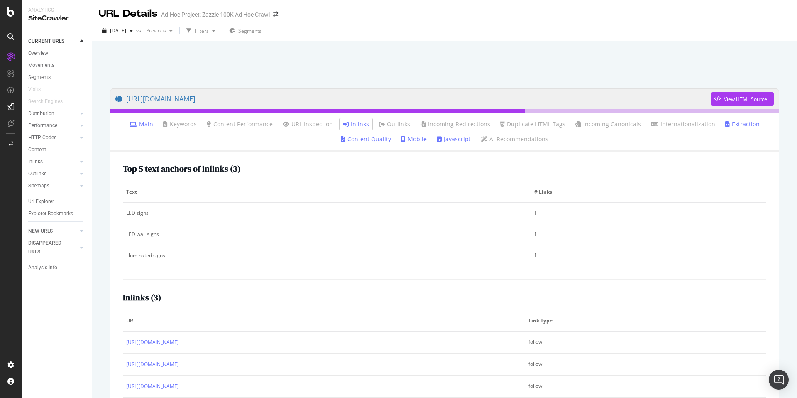
scroll to position [41, 0]
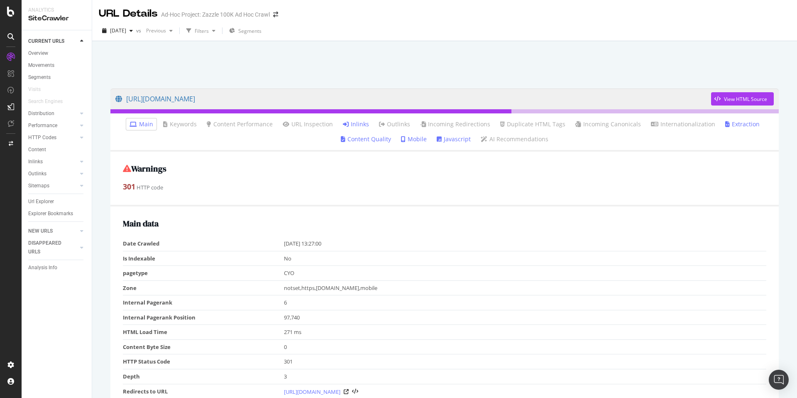
click at [350, 123] on link "Inlinks" at bounding box center [356, 124] width 26 height 8
click at [351, 124] on link "Inlinks" at bounding box center [356, 124] width 26 height 8
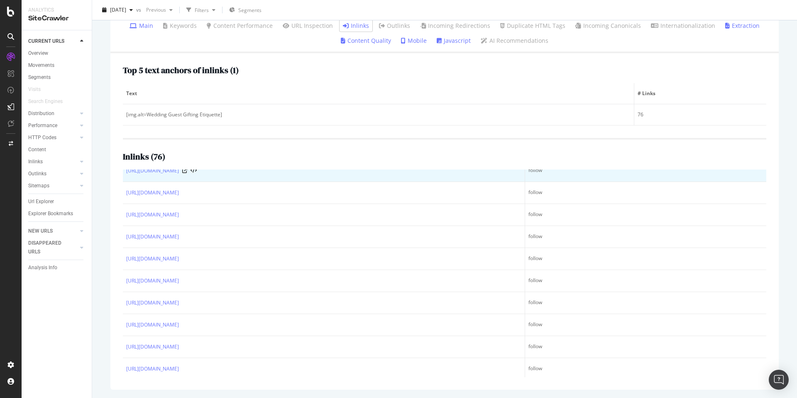
scroll to position [256, 0]
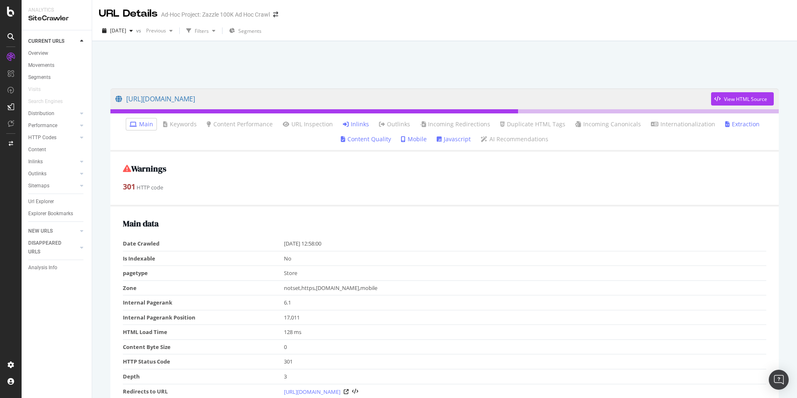
click at [356, 125] on link "Inlinks" at bounding box center [356, 124] width 26 height 8
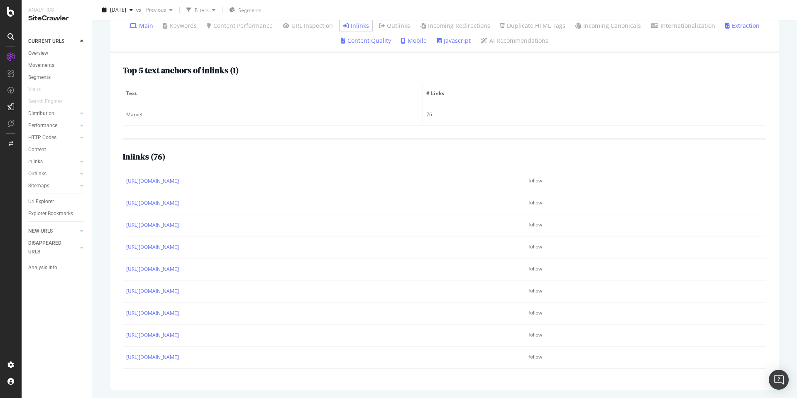
scroll to position [265, 0]
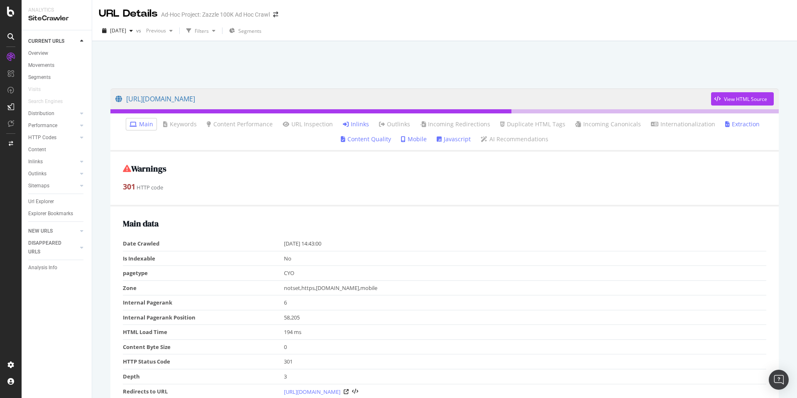
click at [361, 125] on link "Inlinks" at bounding box center [356, 124] width 26 height 8
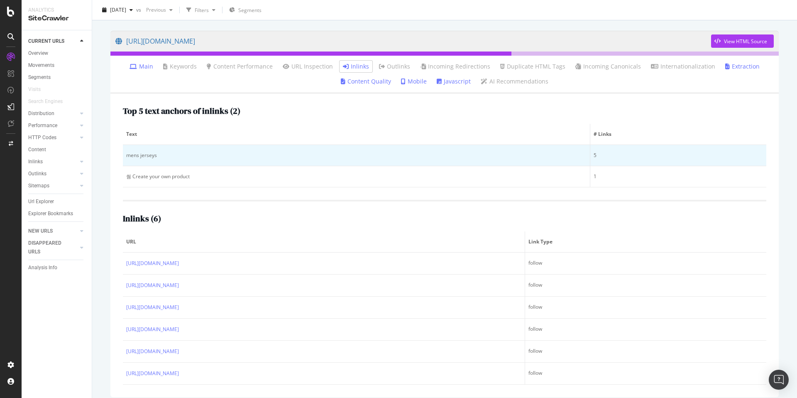
scroll to position [65, 0]
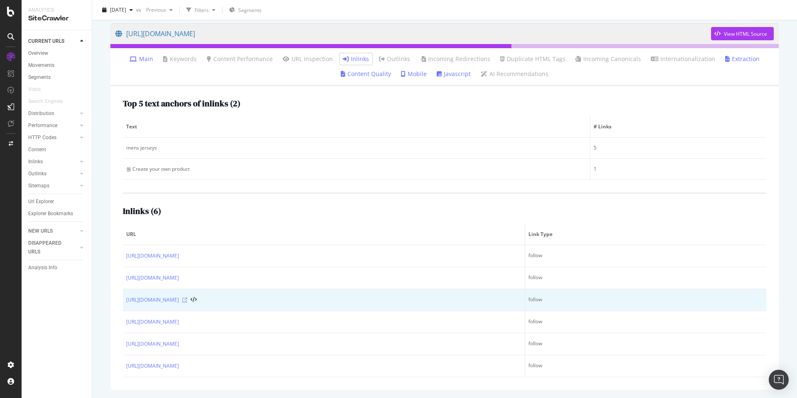
click at [187, 300] on icon at bounding box center [184, 299] width 5 height 5
